Goal: Navigation & Orientation: Find specific page/section

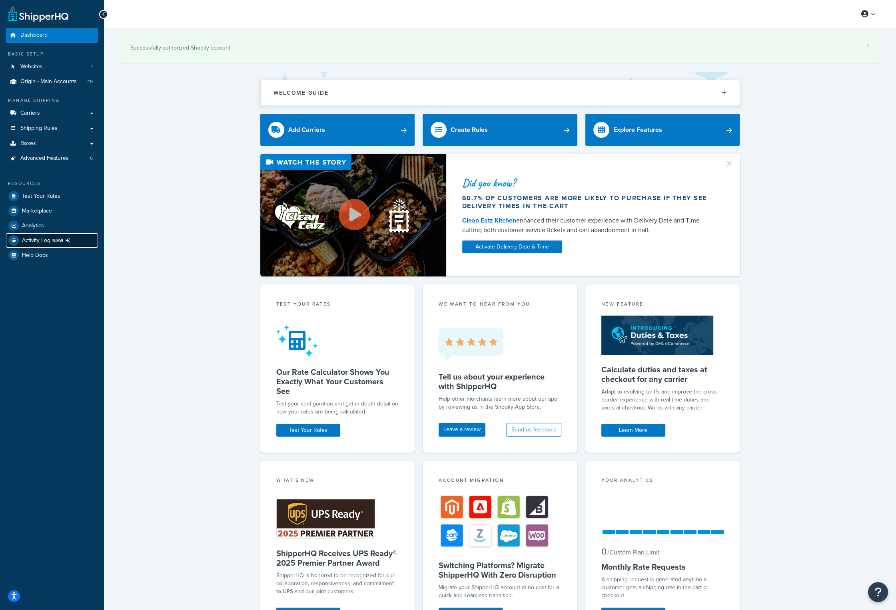
click at [64, 241] on span "NEW" at bounding box center [62, 240] width 21 height 6
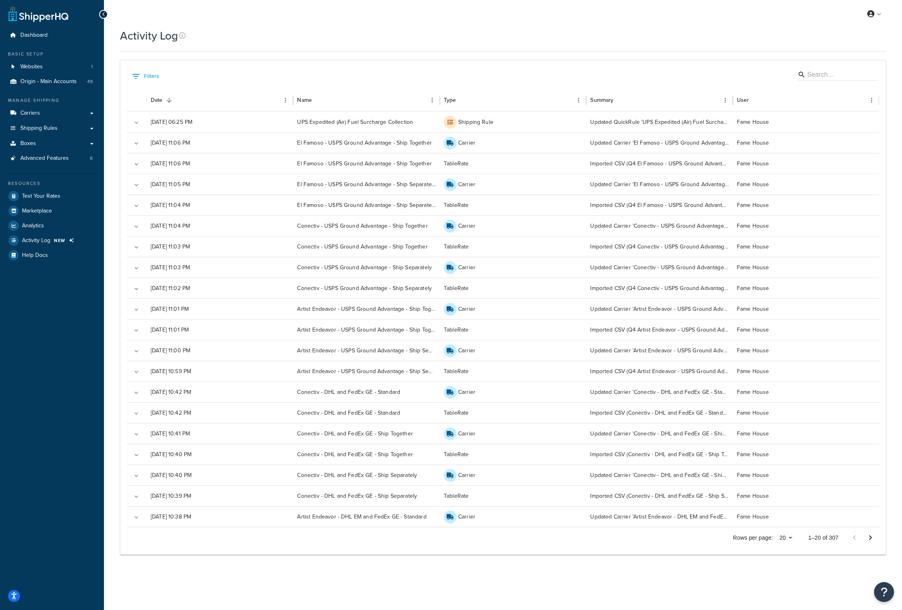
click at [110, 117] on div "Activity Log Contact Us Send Us A Message Contact Information Name * Email * Co…" at bounding box center [503, 301] width 798 height 547
click at [847, 92] on link "Logout" at bounding box center [849, 94] width 71 height 16
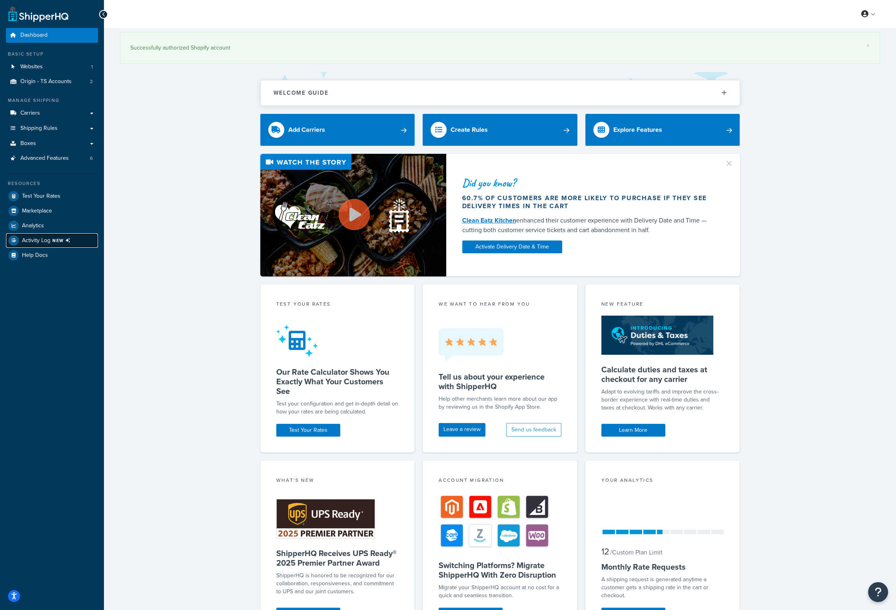
click at [62, 241] on span "NEW" at bounding box center [62, 240] width 21 height 6
